Goal: Transaction & Acquisition: Purchase product/service

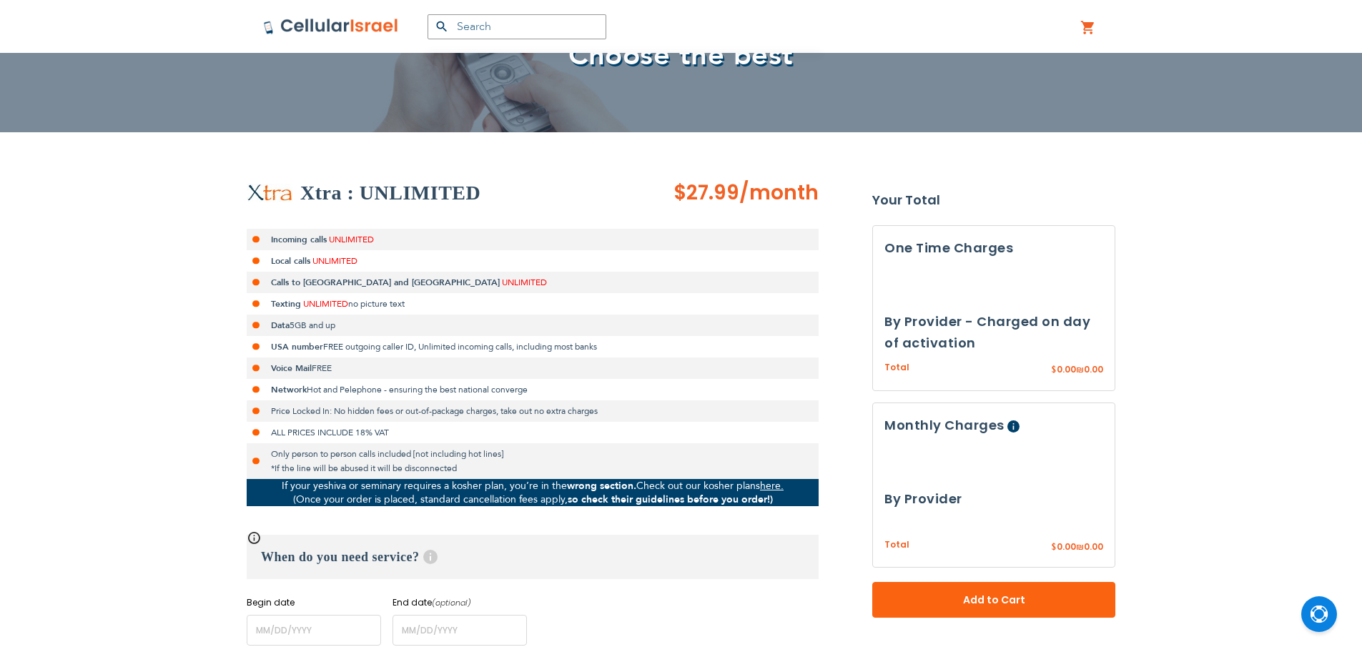
scroll to position [286, 0]
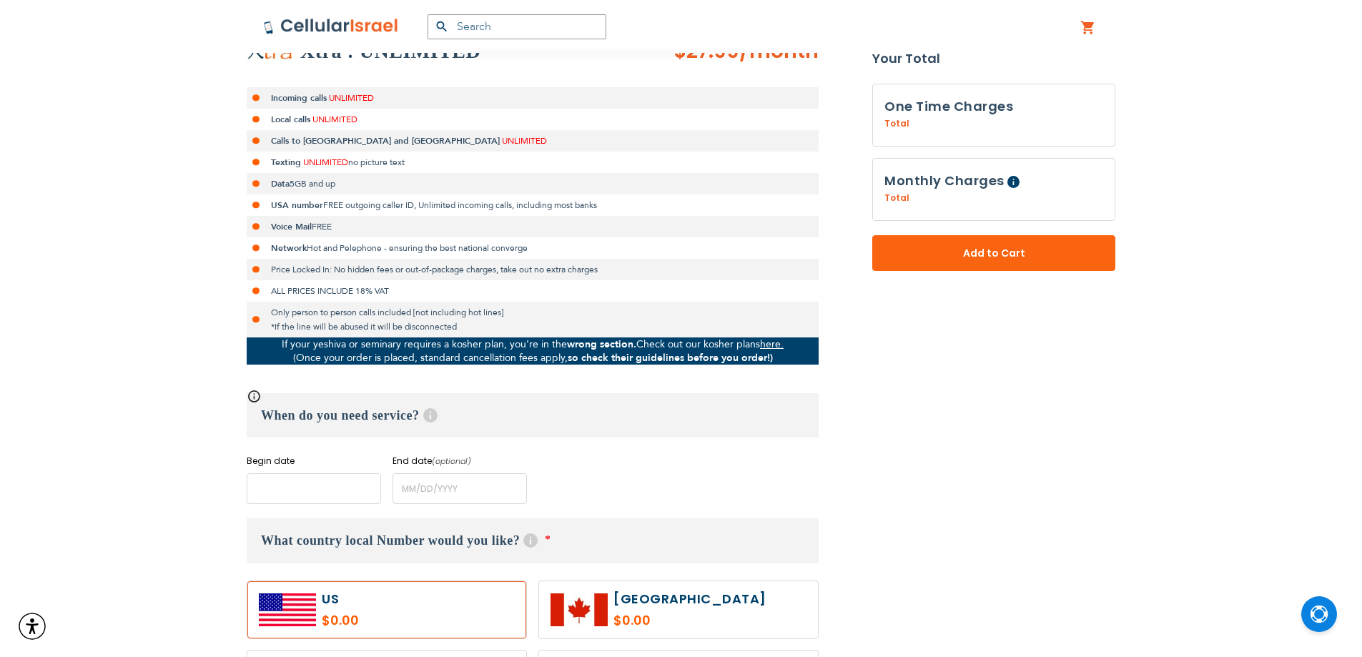
click at [326, 483] on input "name" at bounding box center [314, 488] width 134 height 31
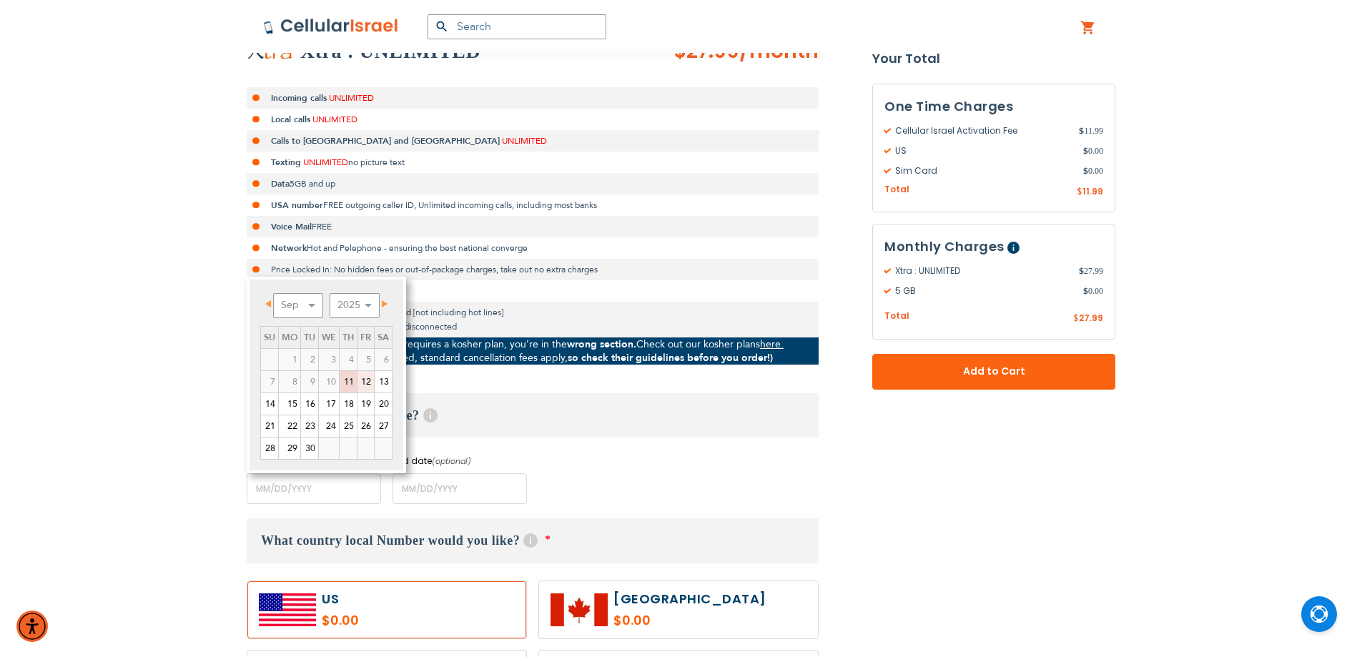
click at [366, 380] on link "12" at bounding box center [366, 381] width 16 height 21
type input "[DATE]"
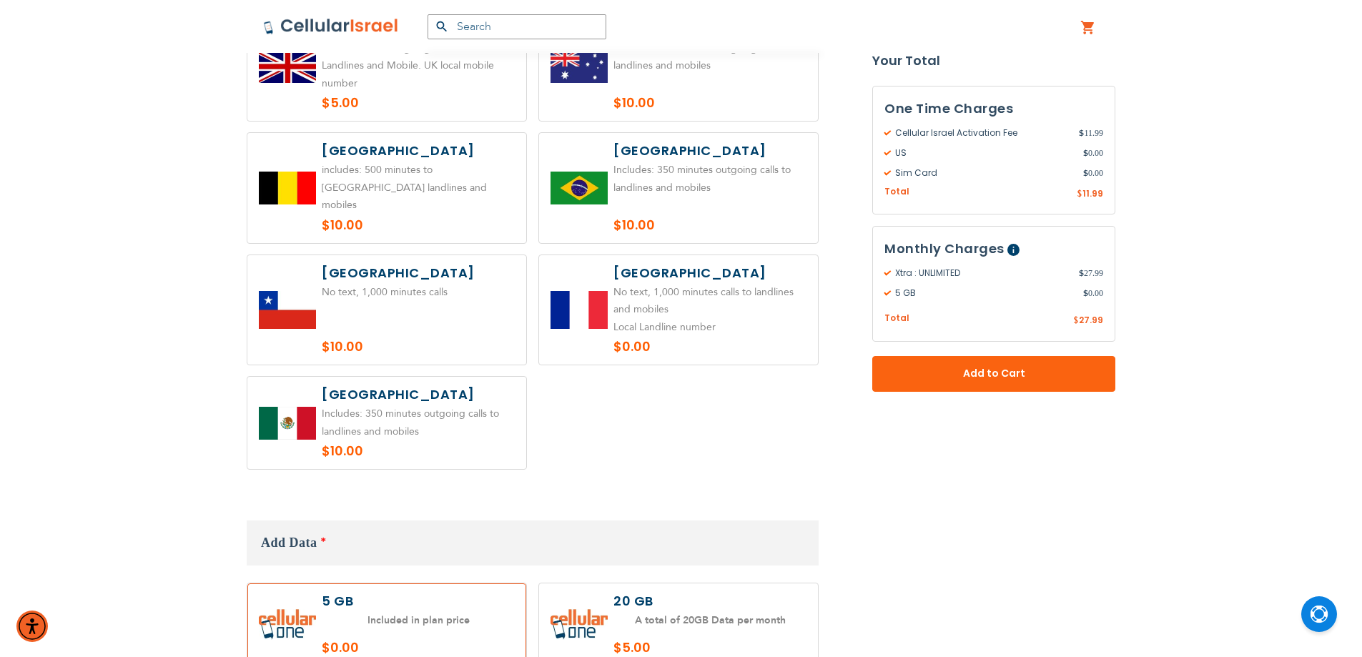
scroll to position [1073, 0]
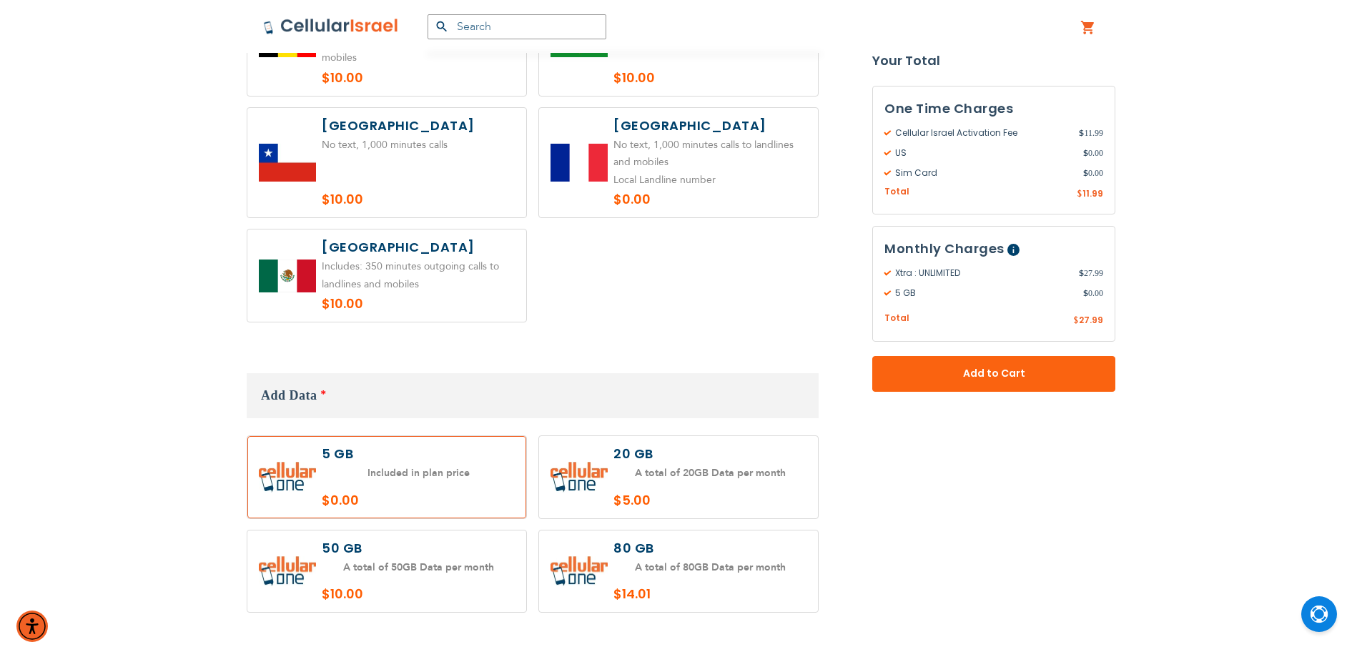
click at [727, 442] on label at bounding box center [678, 477] width 279 height 82
radio input "true"
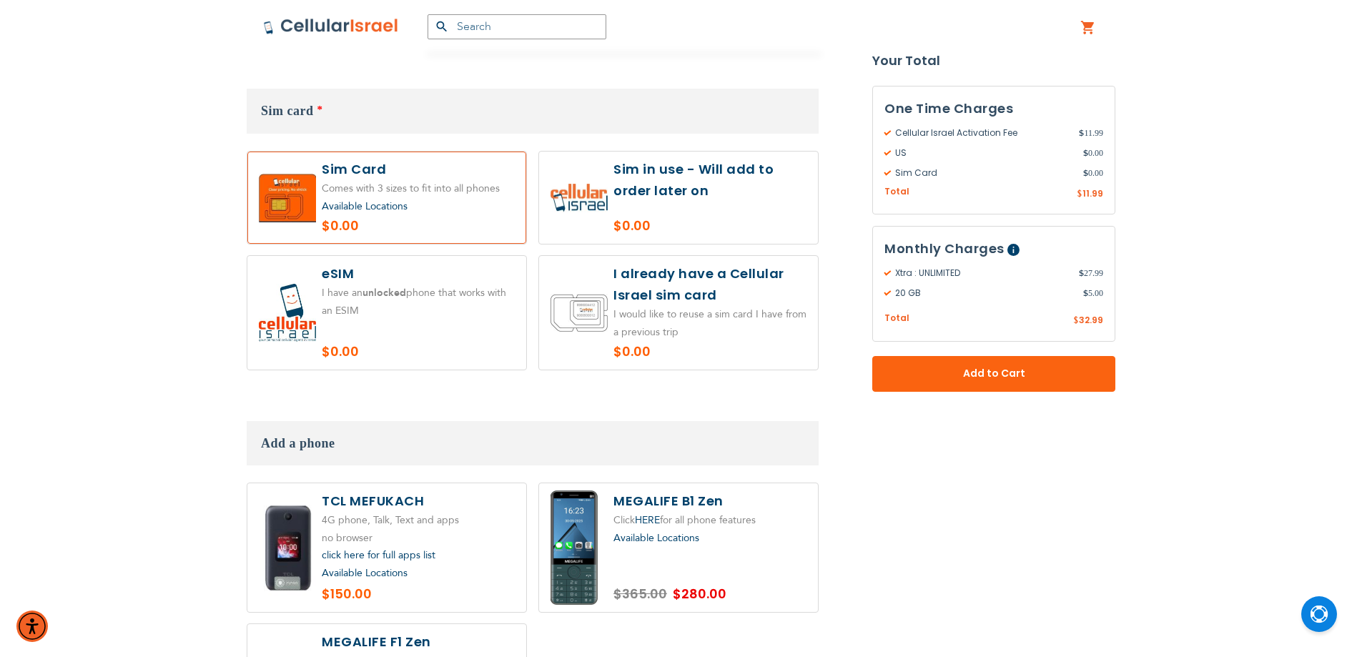
scroll to position [1645, 0]
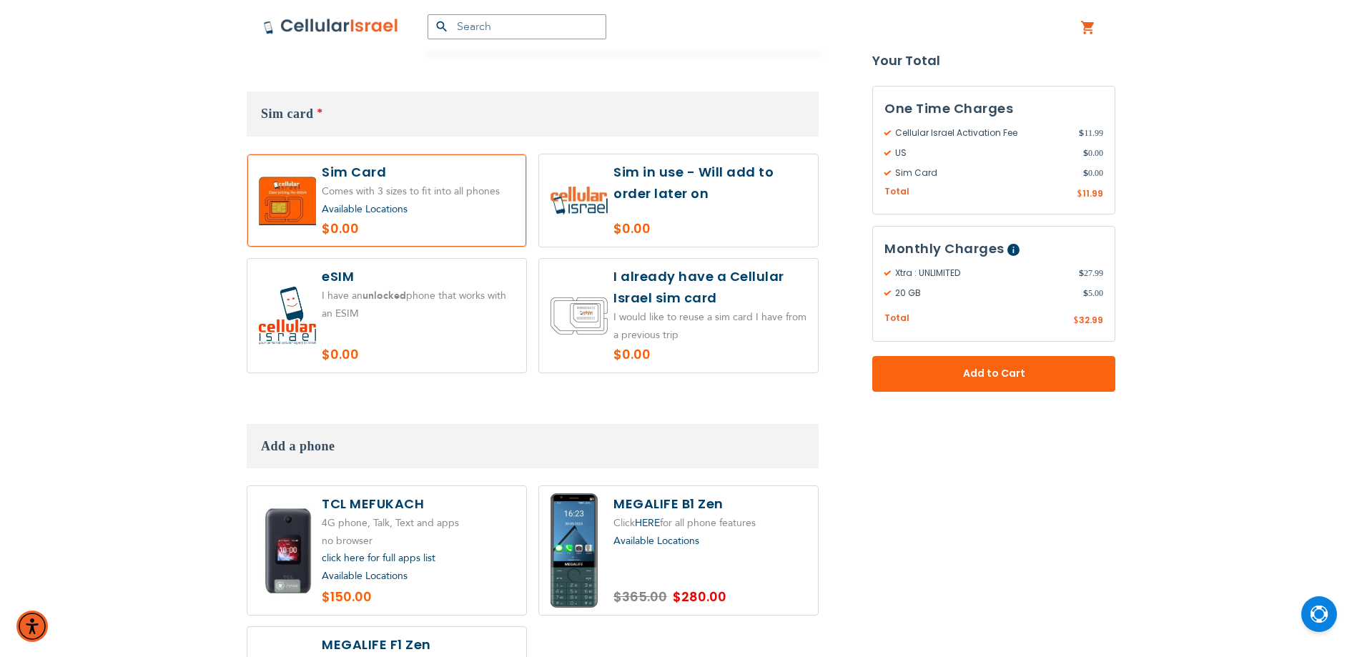
click at [671, 211] on label at bounding box center [678, 200] width 279 height 92
radio input "true"
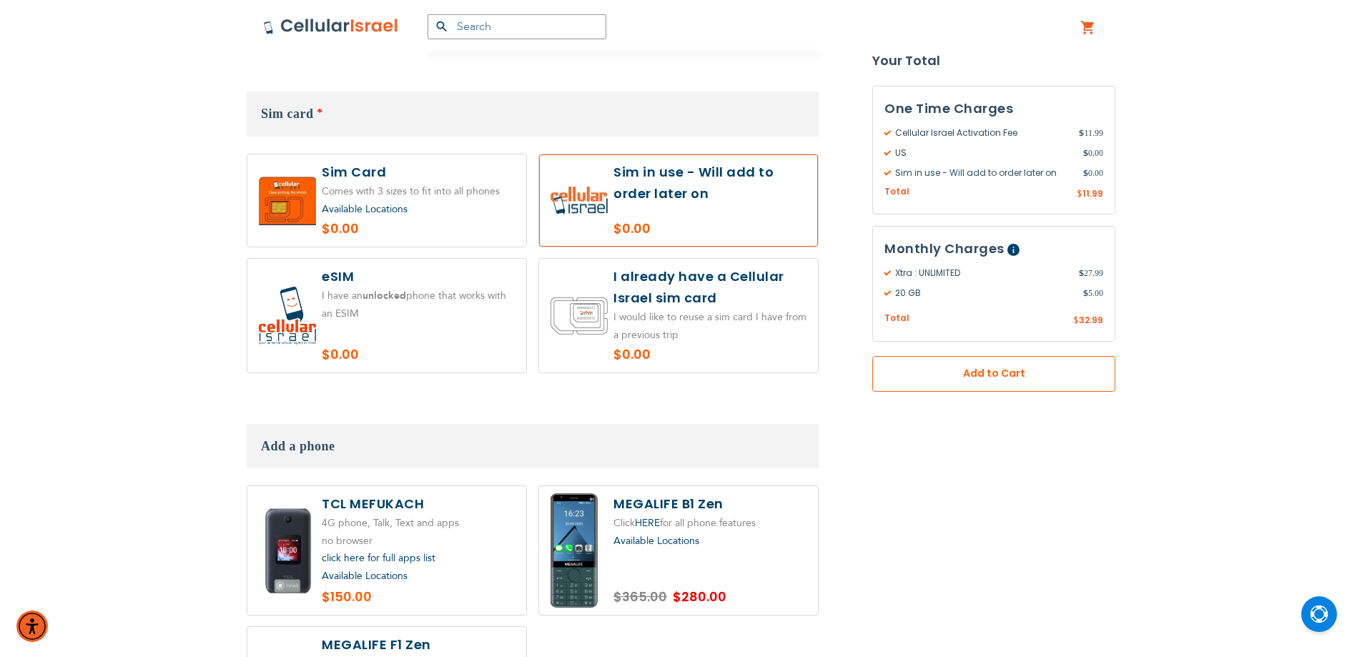
click at [974, 373] on span "Add to Cart" at bounding box center [994, 374] width 149 height 15
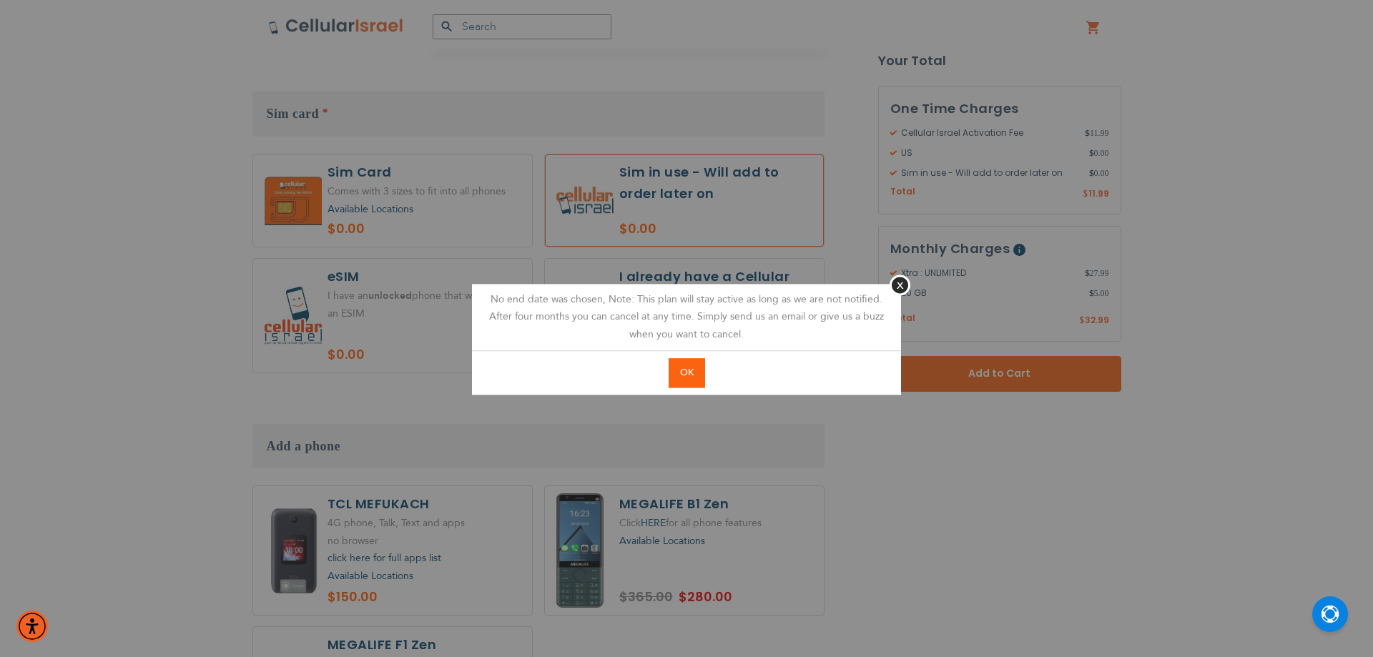
click at [681, 370] on span "OK" at bounding box center [687, 372] width 14 height 13
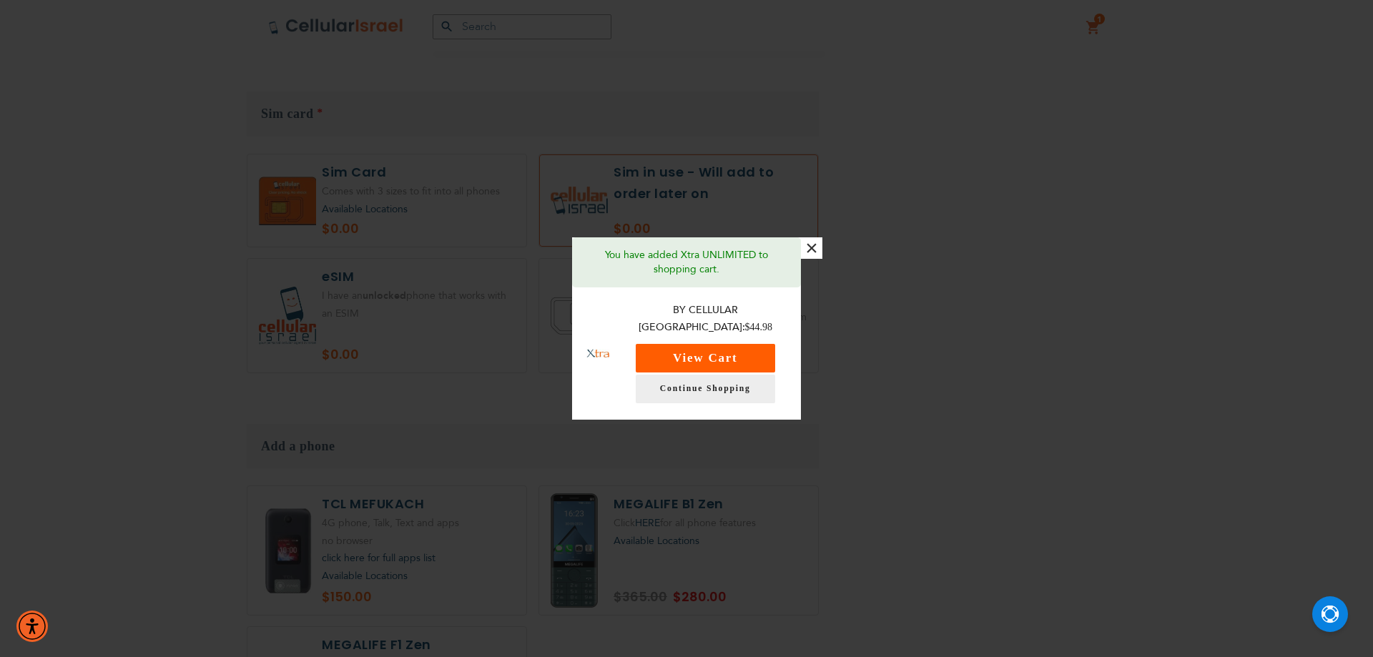
click at [679, 344] on button "View Cart" at bounding box center [705, 358] width 139 height 29
